Goal: Transaction & Acquisition: Purchase product/service

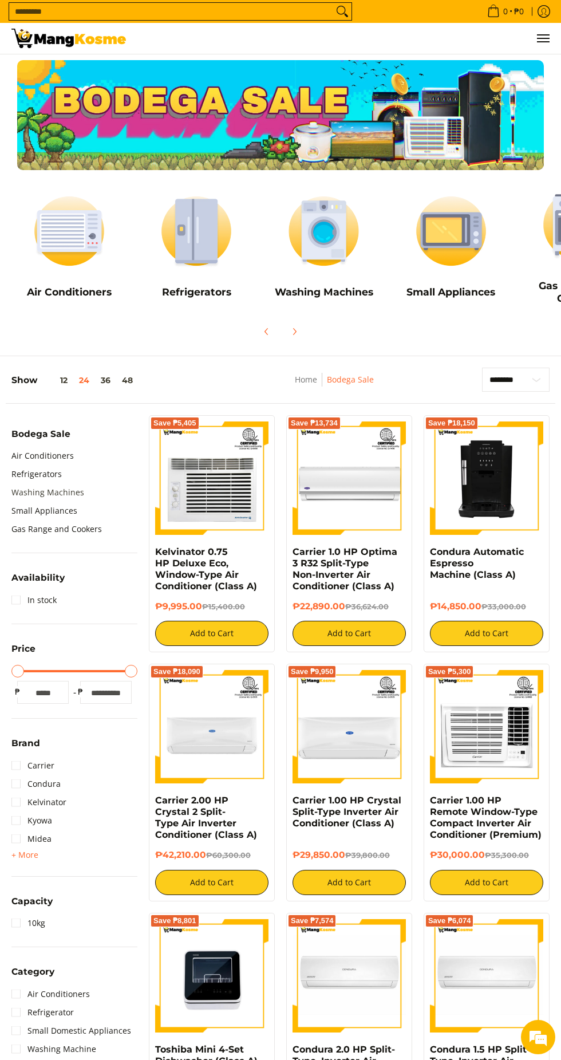
click at [81, 483] on link "Washing Machines" at bounding box center [47, 492] width 73 height 18
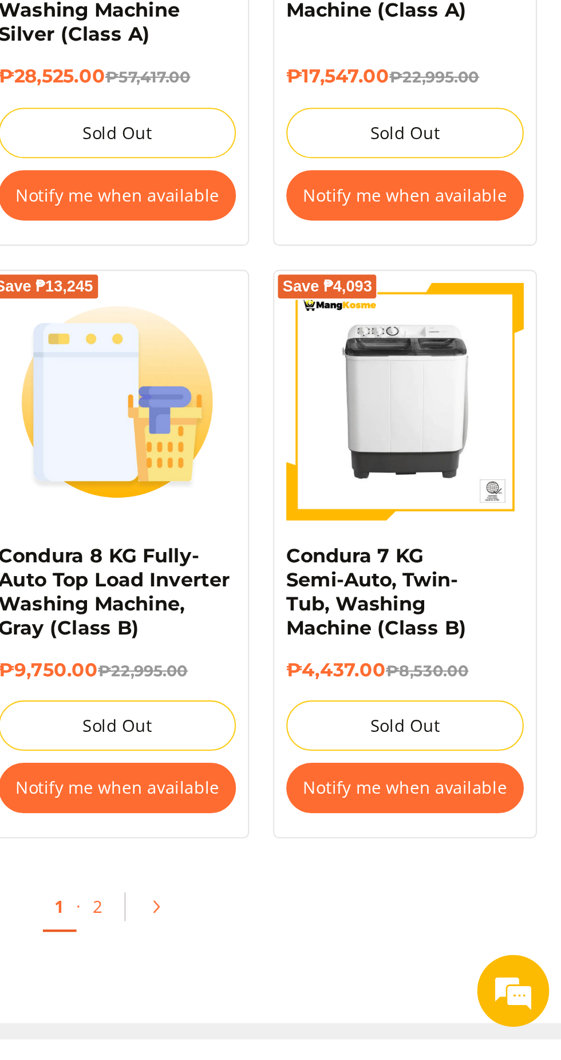
scroll to position [1509, 0]
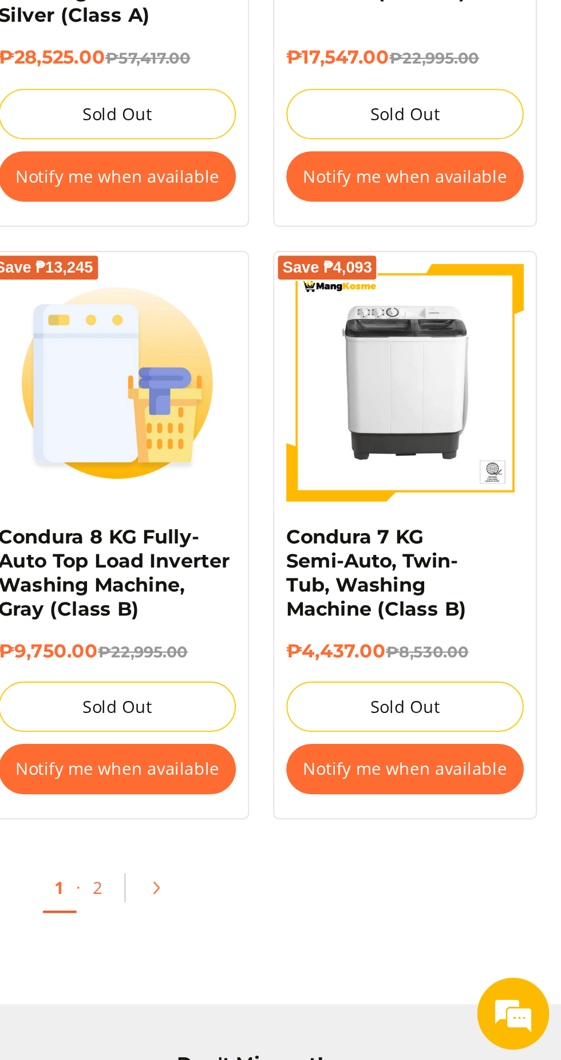
click at [516, 865] on del "₱8,530.00" at bounding box center [498, 864] width 40 height 9
click at [492, 921] on button "Notify me when available" at bounding box center [486, 920] width 113 height 24
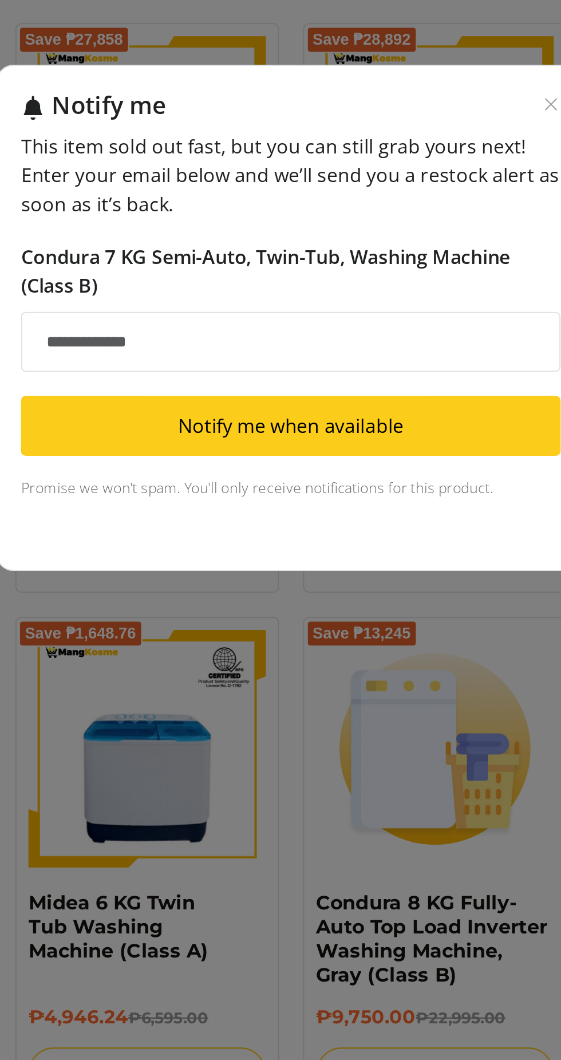
click at [299, 543] on input "Email address" at bounding box center [281, 541] width 258 height 29
type input "**********"
click at [330, 584] on button "Notify me when available" at bounding box center [281, 582] width 258 height 29
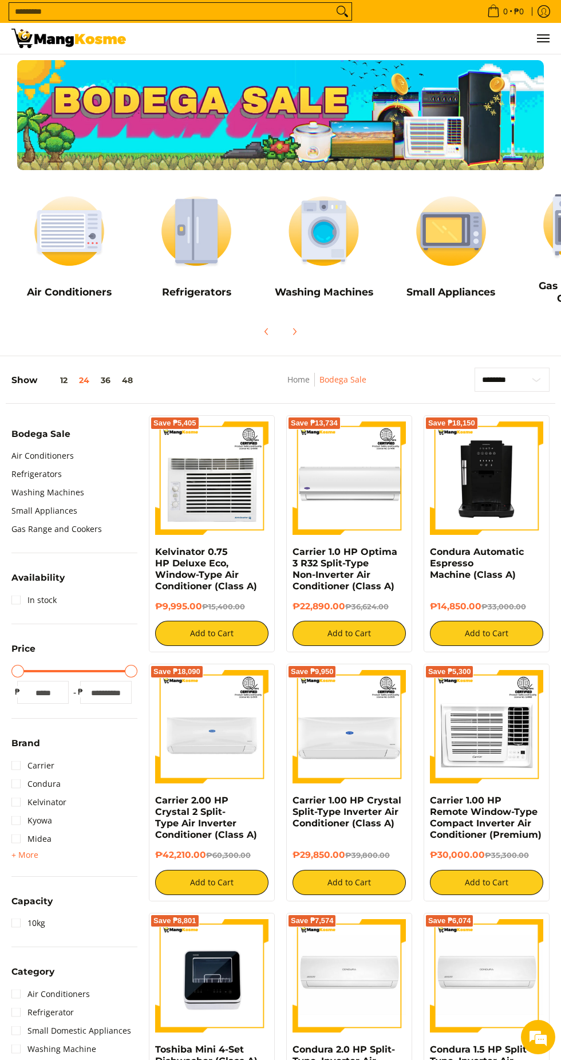
click at [97, 495] on li "Washing Machines" at bounding box center [74, 492] width 126 height 18
click at [81, 494] on link "Washing Machines" at bounding box center [47, 492] width 73 height 18
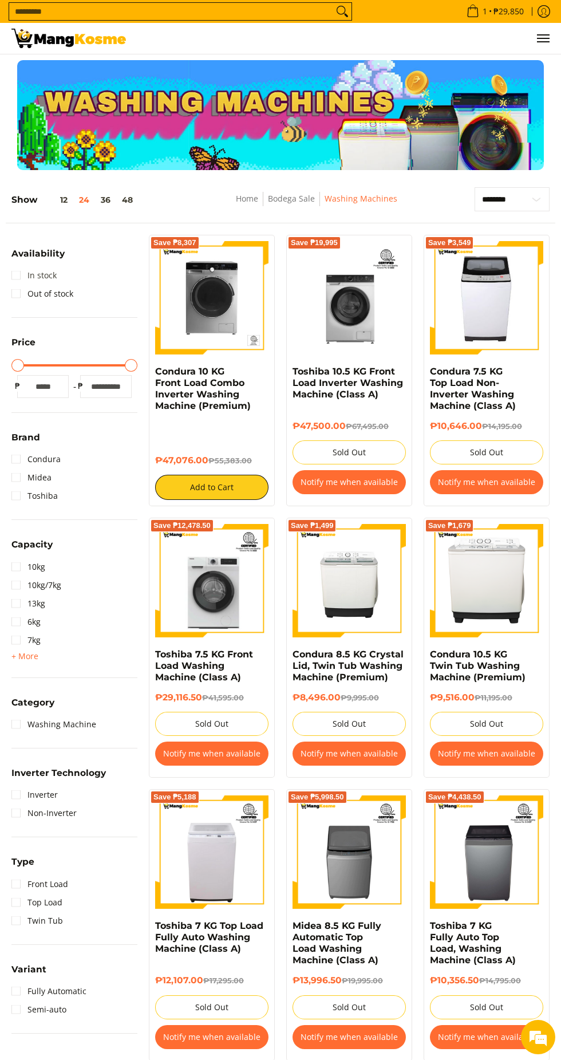
click at [29, 267] on link "In stock" at bounding box center [33, 275] width 45 height 18
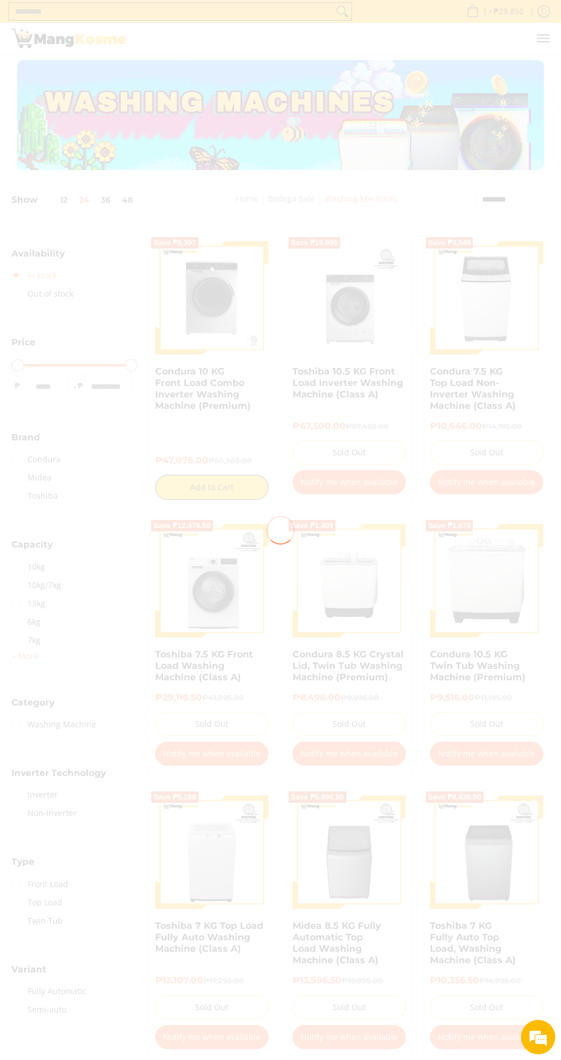
click at [358, 807] on div at bounding box center [280, 530] width 561 height 1060
